Goal: Navigation & Orientation: Find specific page/section

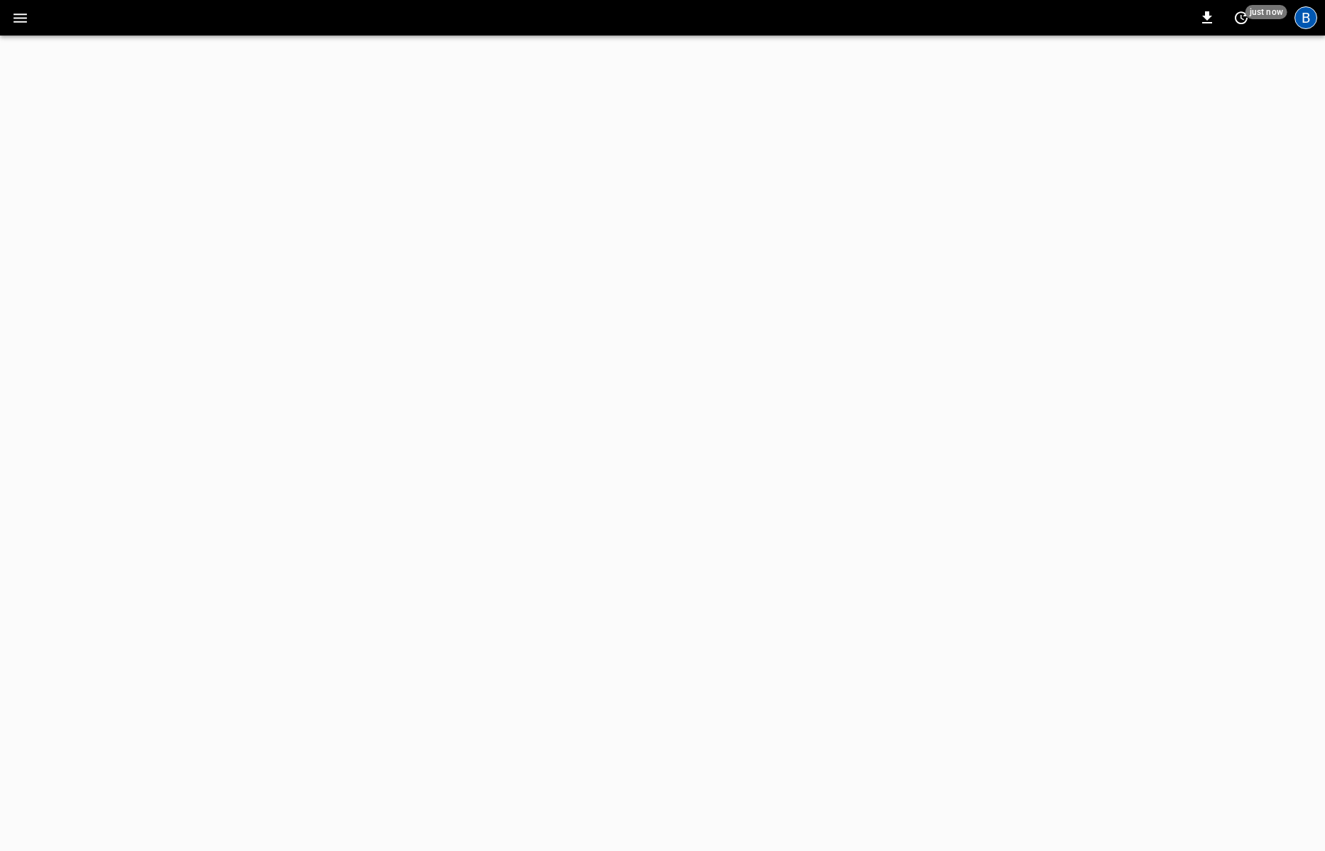
click at [1307, 21] on div "B" at bounding box center [1305, 17] width 23 height 23
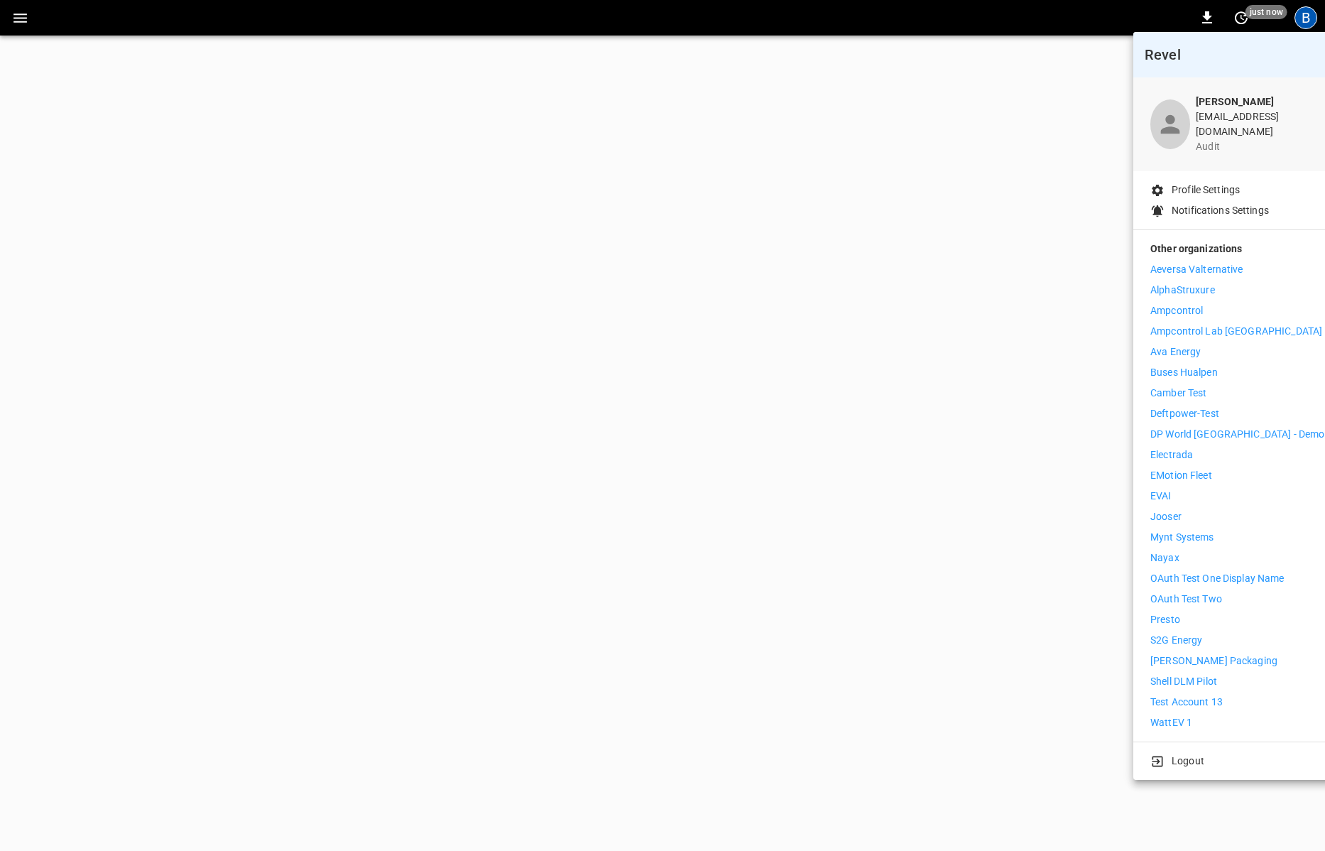
click at [932, 636] on div at bounding box center [662, 425] width 1325 height 851
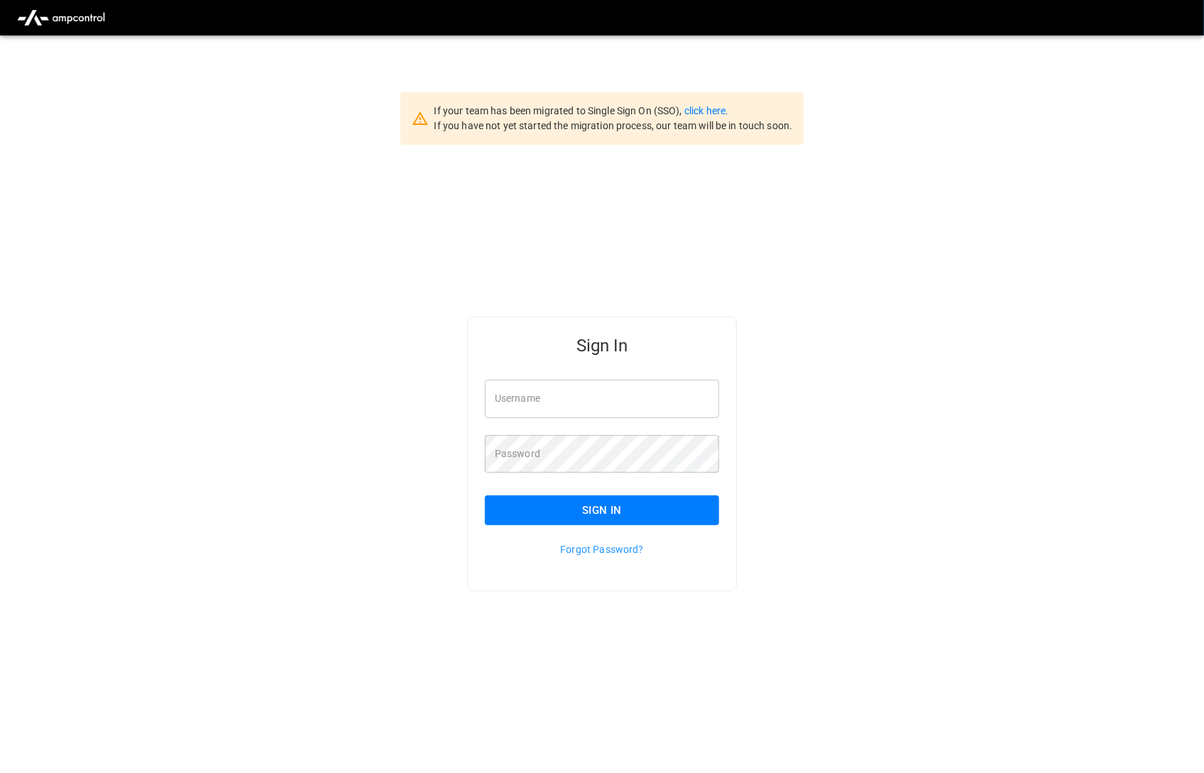
click at [584, 406] on input "Username" at bounding box center [602, 399] width 234 height 38
click at [589, 395] on input "Username" at bounding box center [602, 399] width 234 height 38
type input "*****"
click at [849, 276] on div "Sign In Username Username Password Password Sign In Forgot Password?" at bounding box center [602, 477] width 1204 height 664
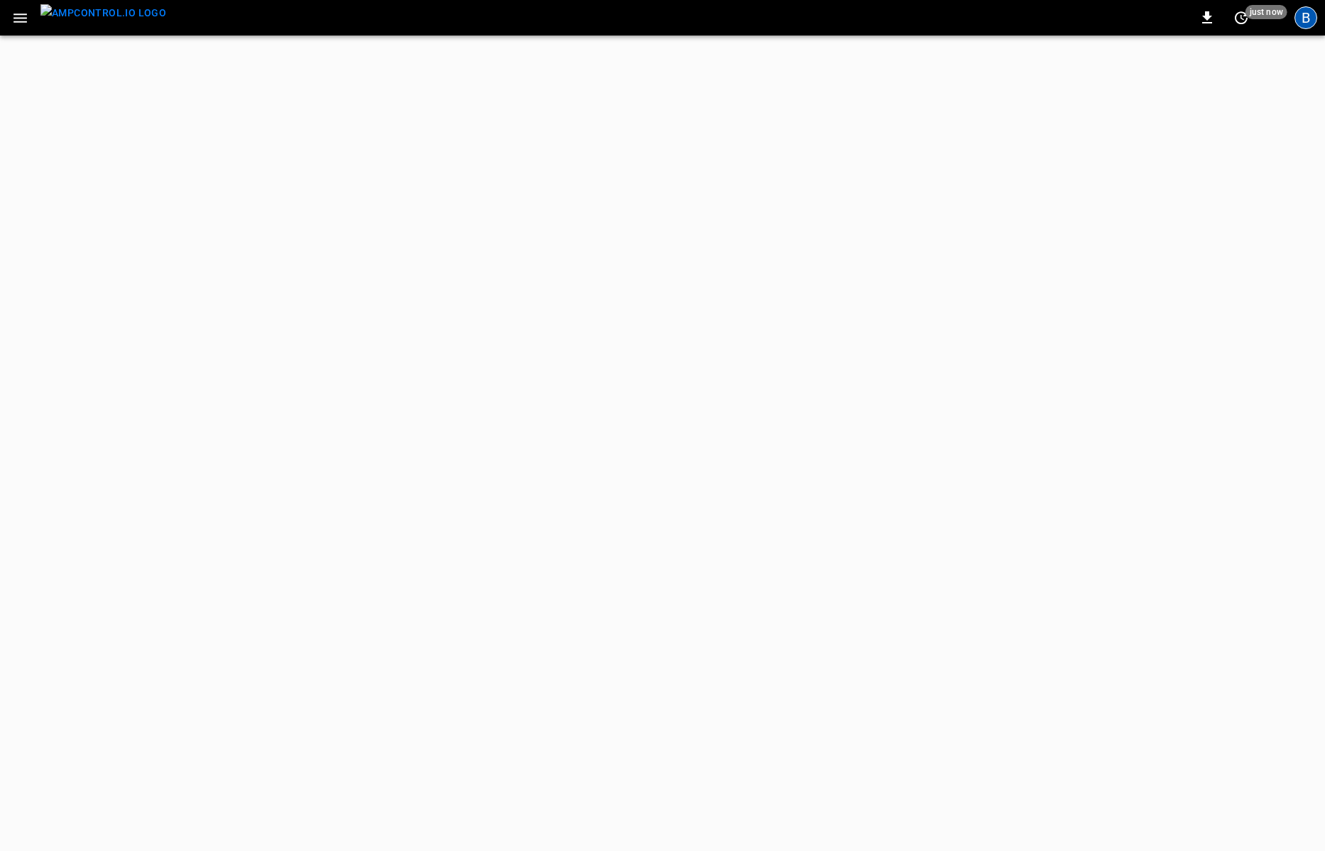
click at [1307, 11] on div "B" at bounding box center [1305, 17] width 23 height 23
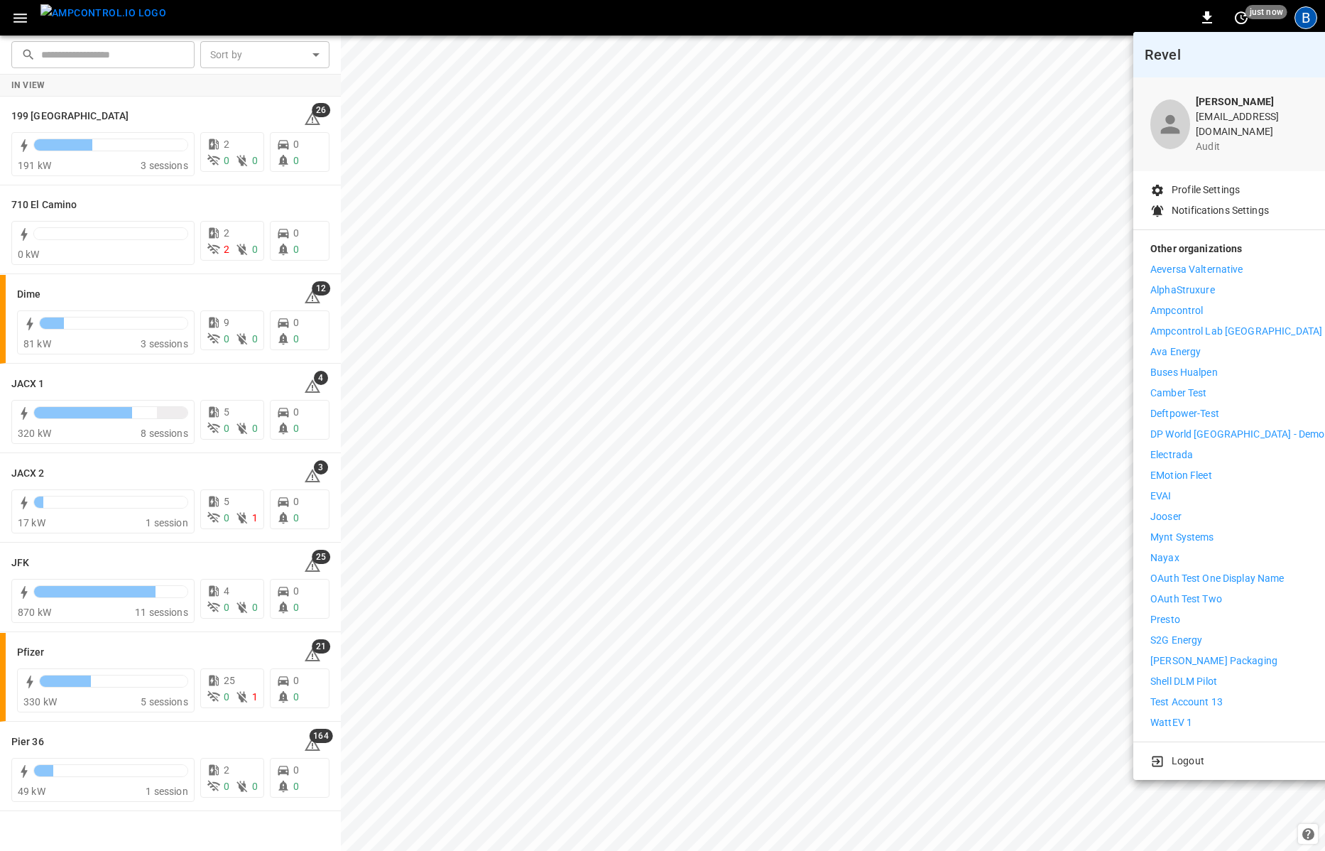
click at [1189, 612] on li "Presto" at bounding box center [1237, 619] width 174 height 15
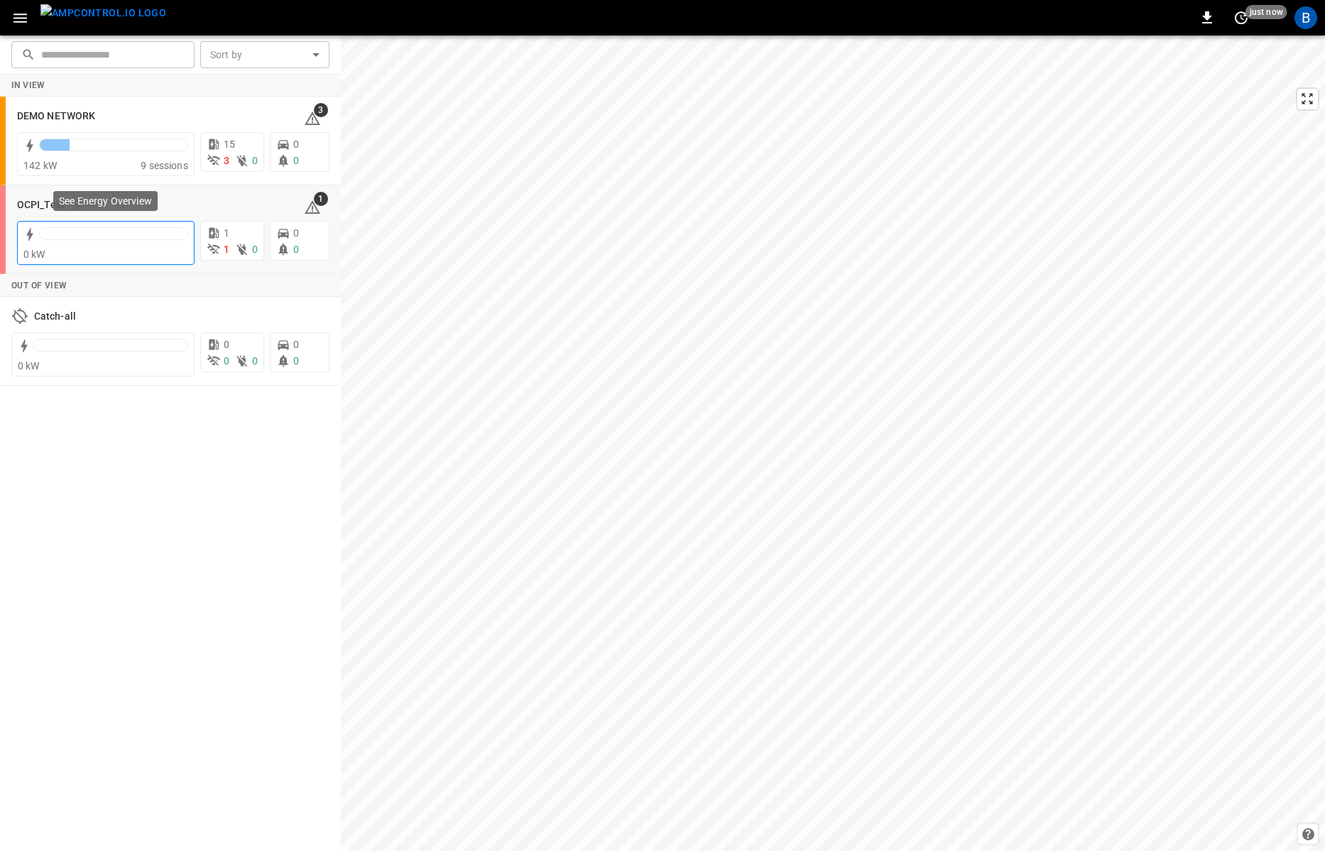
click at [105, 252] on div "0 kW" at bounding box center [105, 254] width 165 height 14
